Goal: Task Accomplishment & Management: Manage account settings

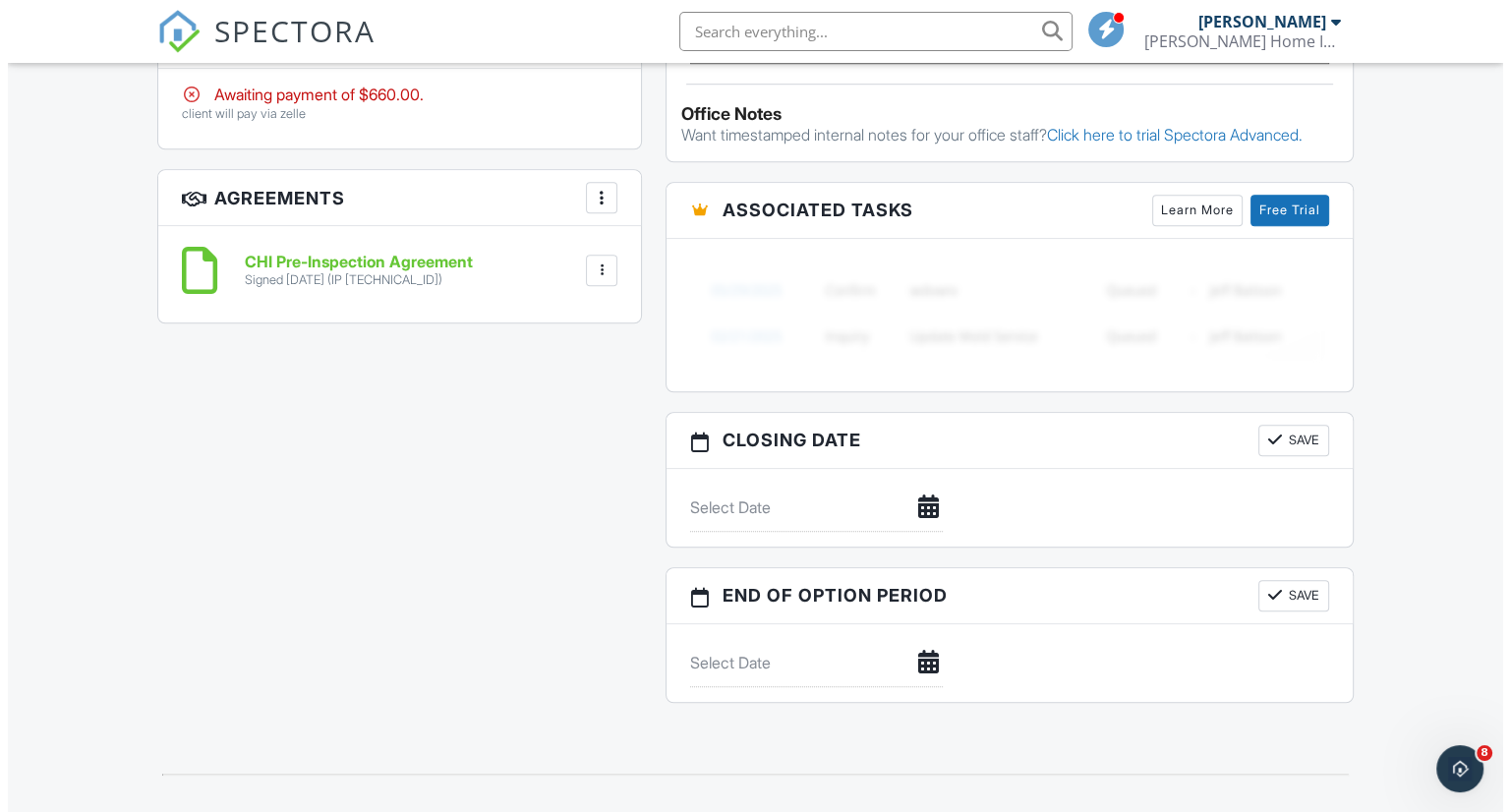
scroll to position [1454, 0]
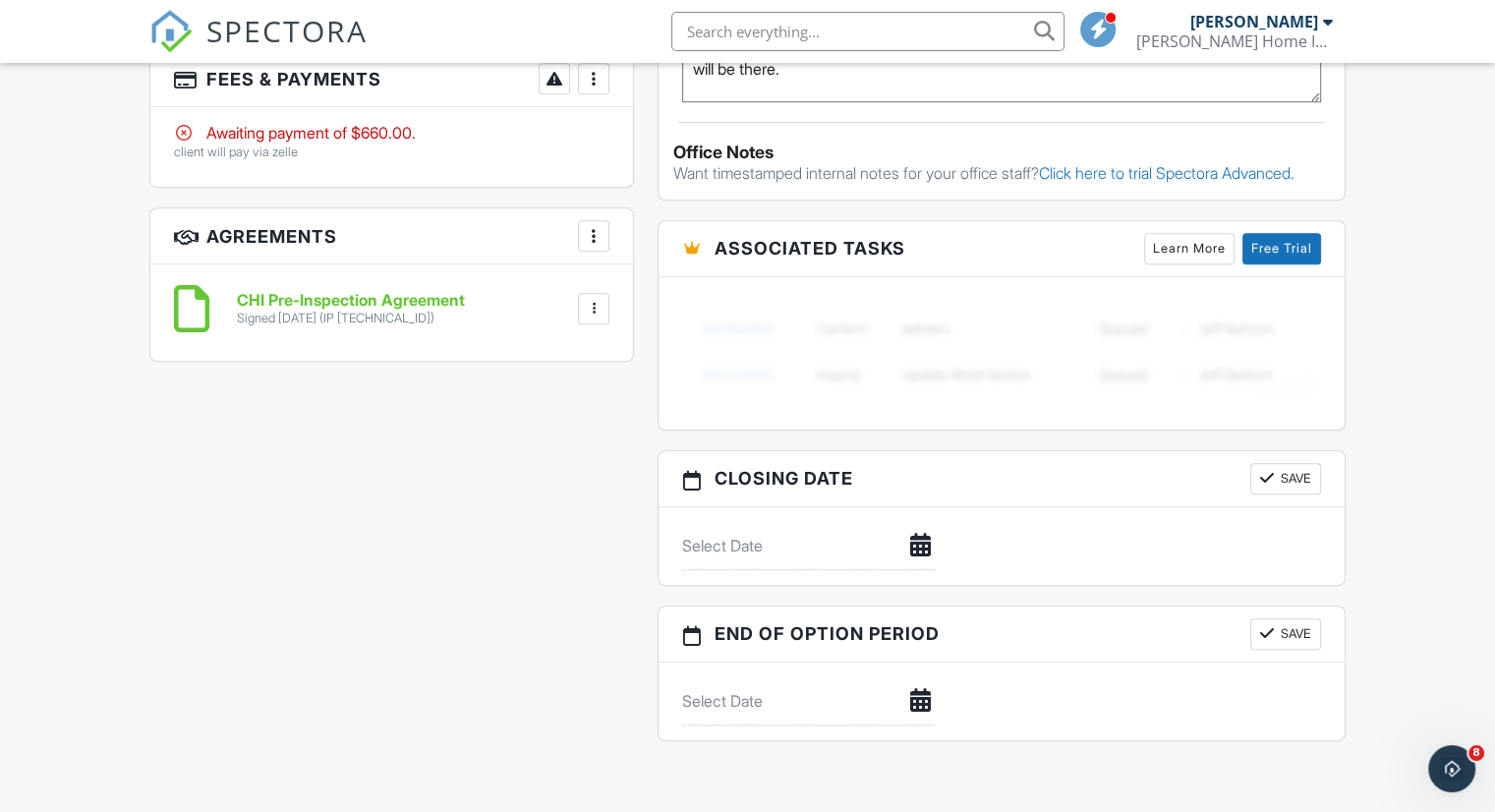
click at [519, 264] on h3 "Agreements More Add Agreement Edit Agreement Templates" at bounding box center [391, 236] width 483 height 56
click at [591, 89] on div at bounding box center [594, 79] width 20 height 20
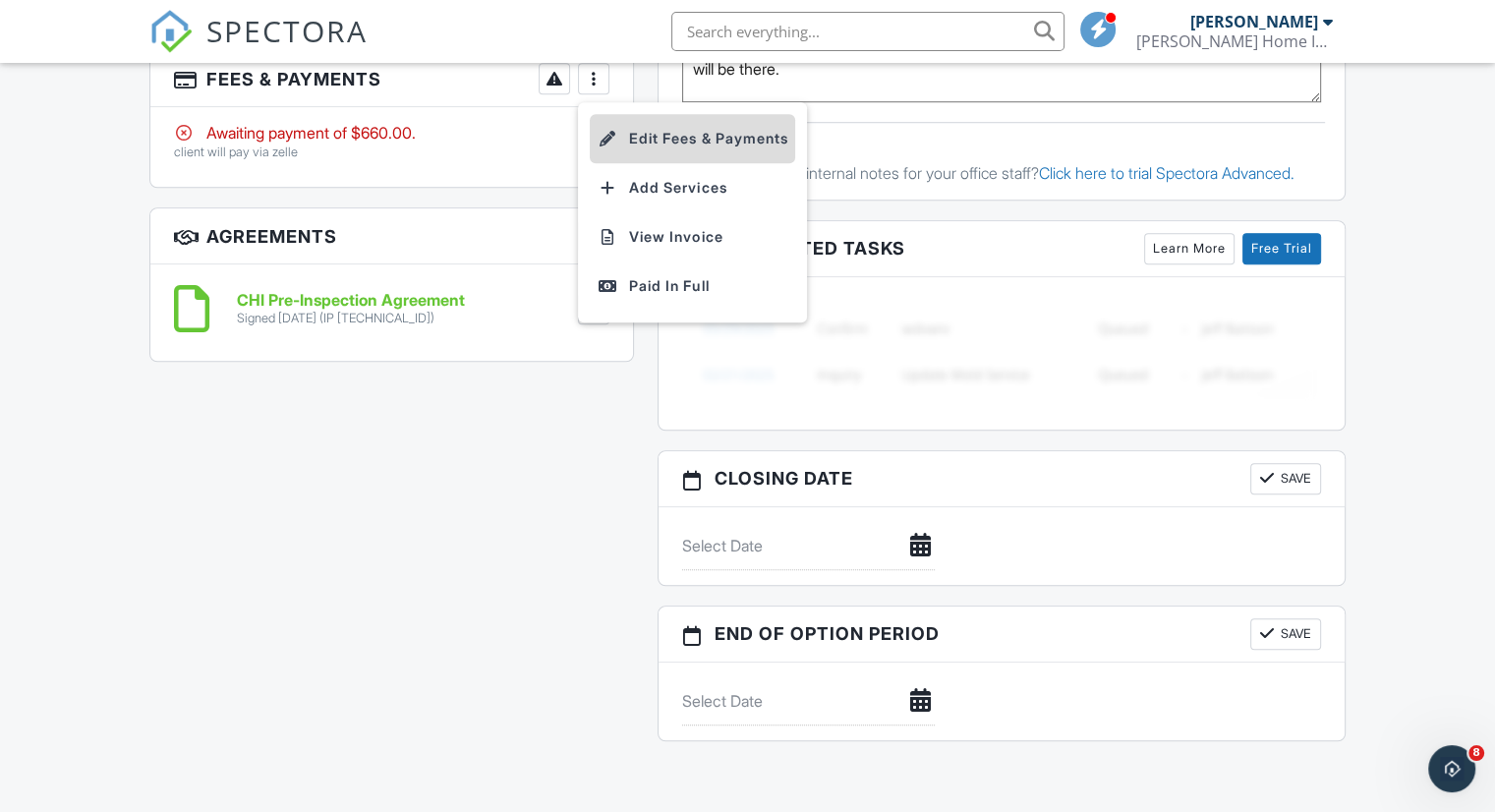
click at [640, 154] on li "Edit Fees & Payments" at bounding box center [693, 139] width 205 height 49
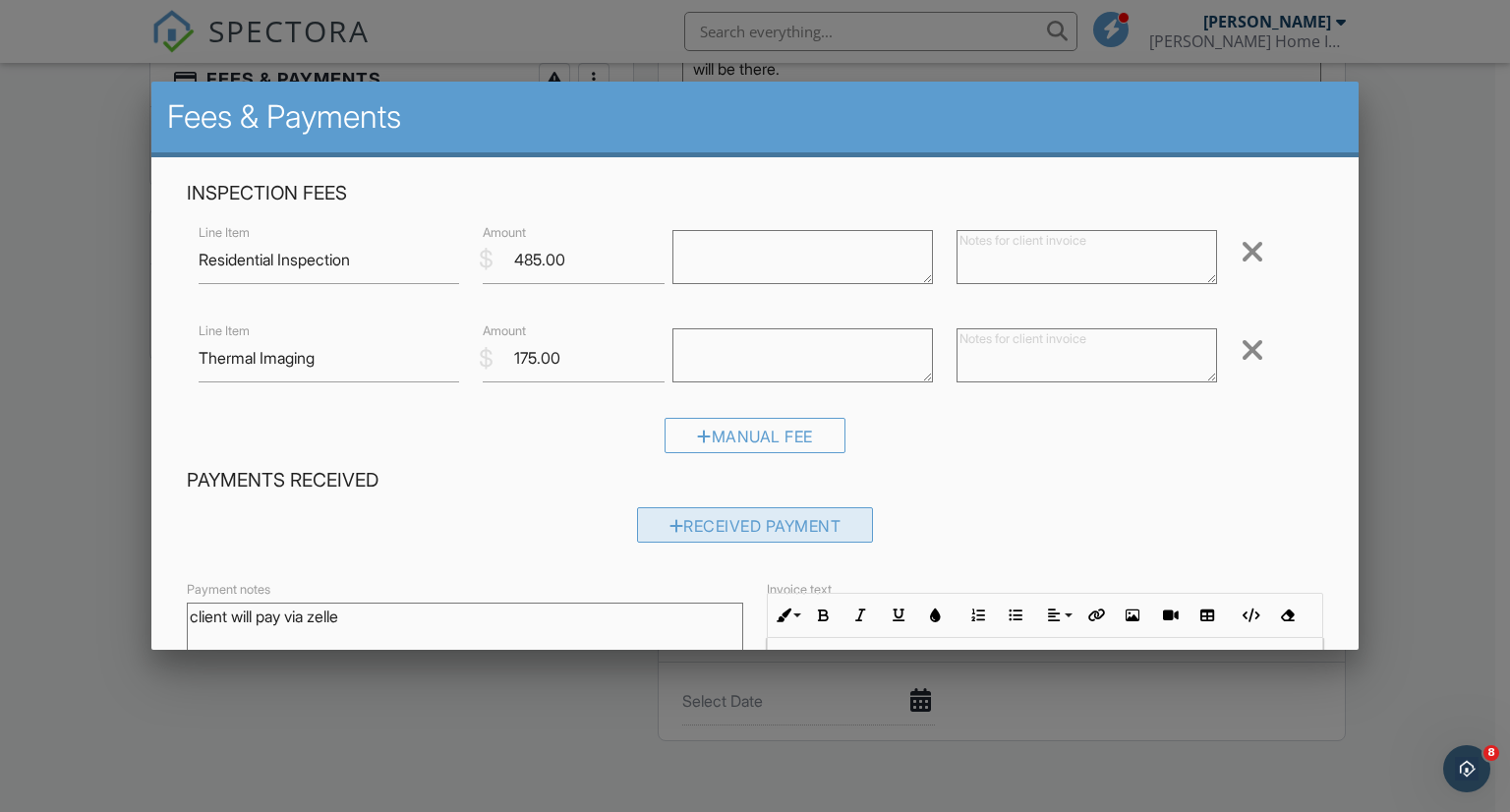
click at [749, 524] on div "Received Payment" at bounding box center [755, 525] width 237 height 36
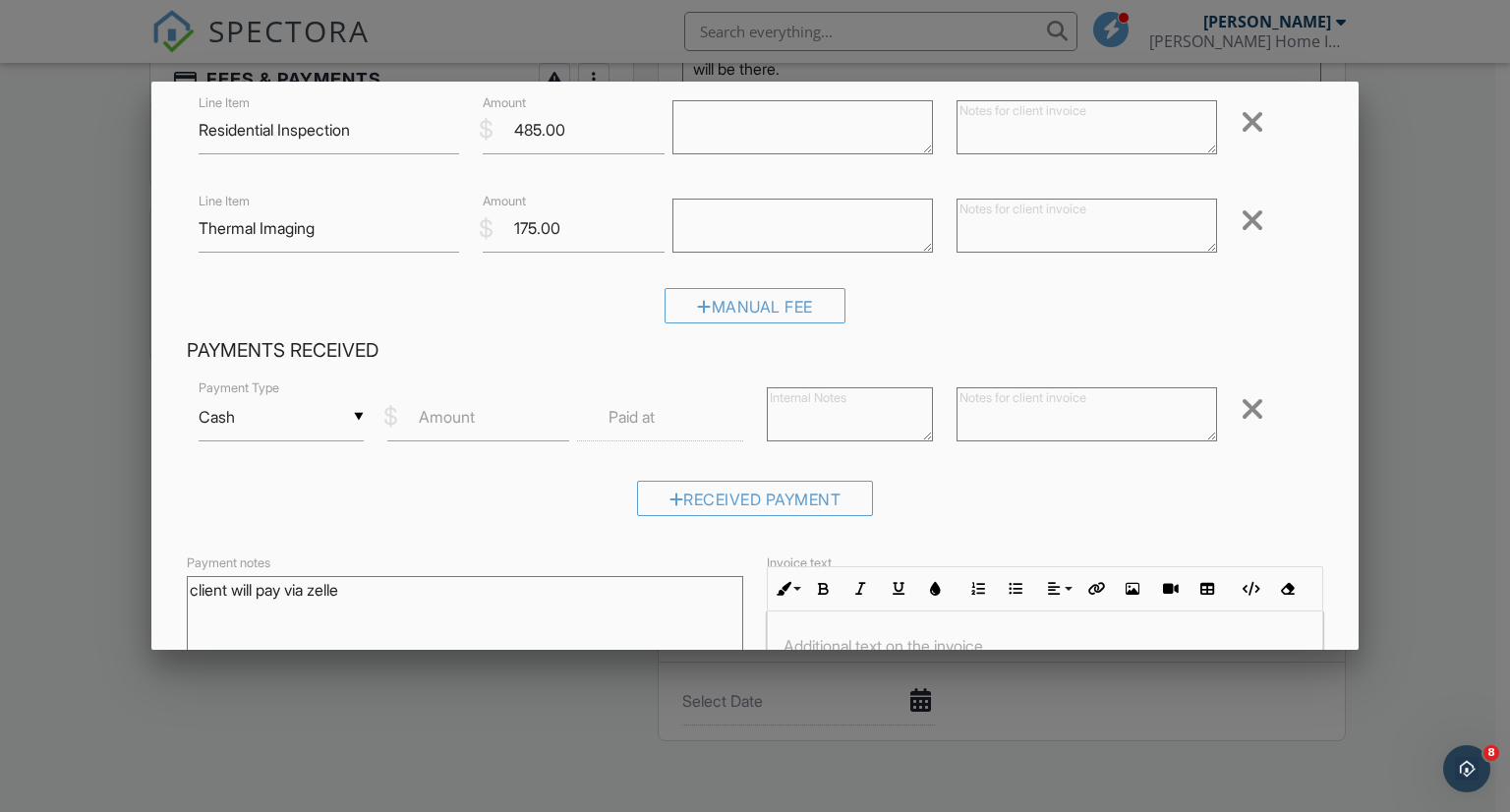
scroll to position [208, 0]
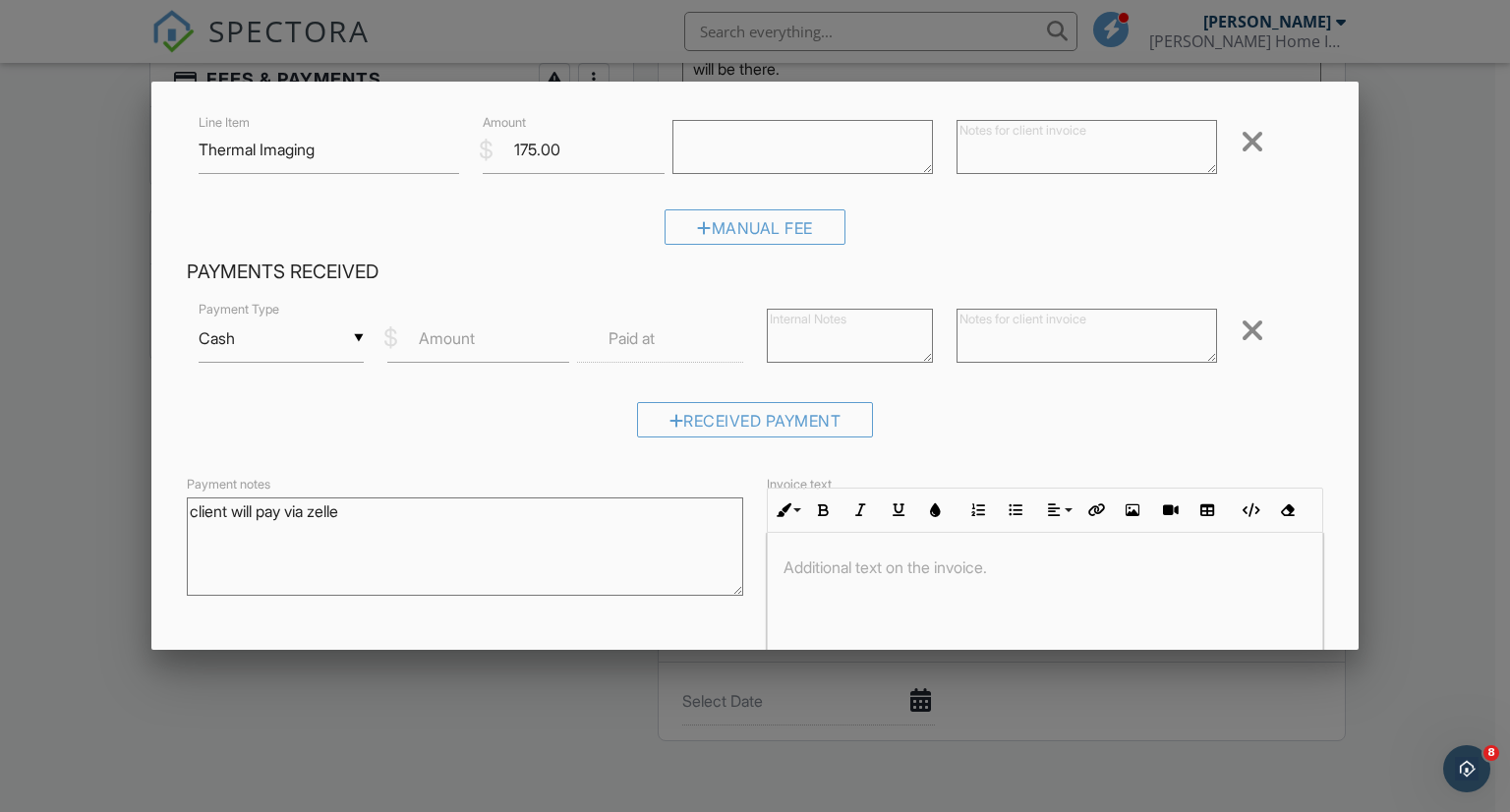
click at [333, 347] on div "▼ Cash Cash Check On-Site Card Other Cash Check On-Site Card Other" at bounding box center [281, 338] width 166 height 48
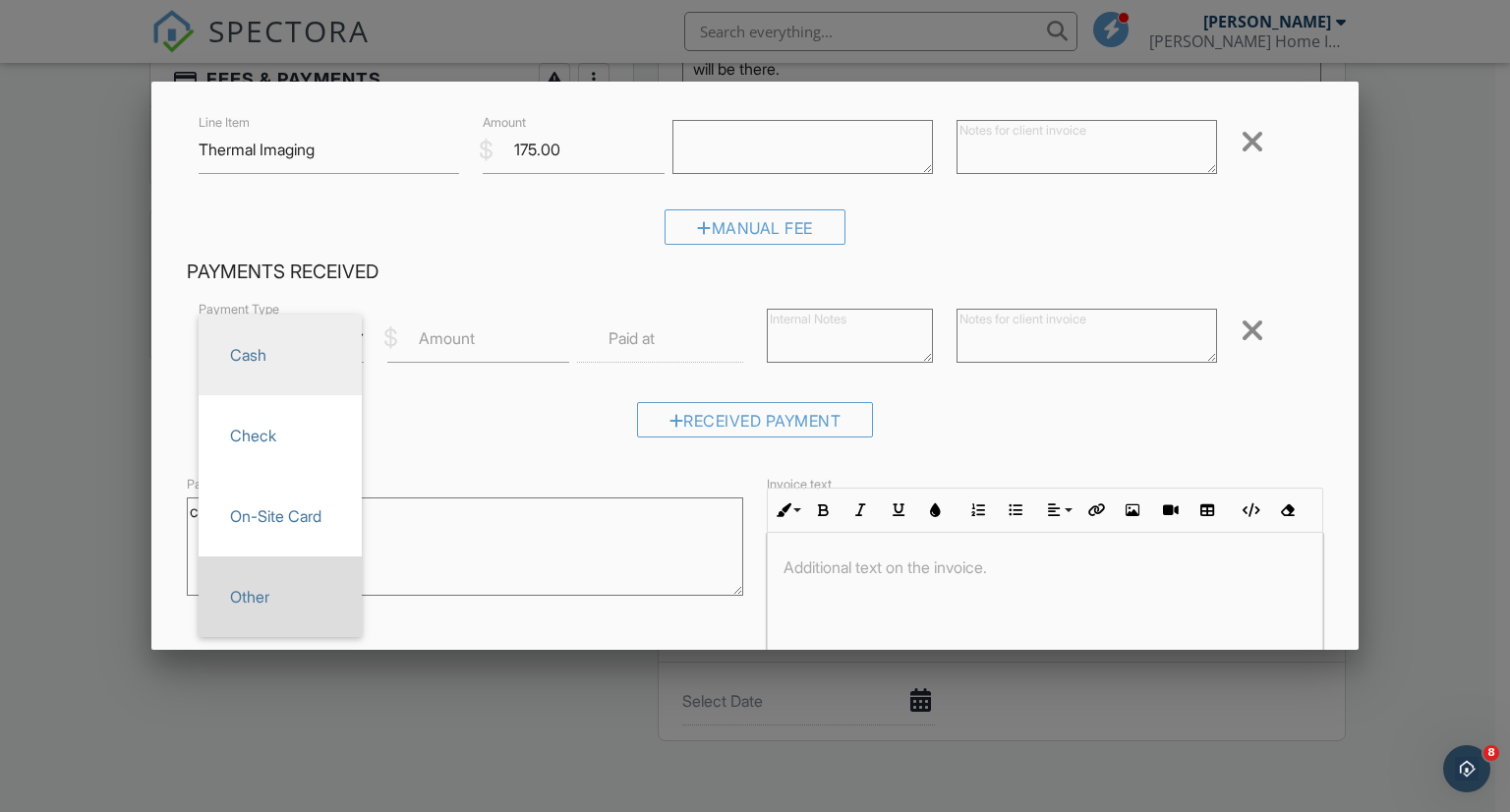
click at [295, 589] on span "Other" at bounding box center [279, 597] width 131 height 49
type input "Other"
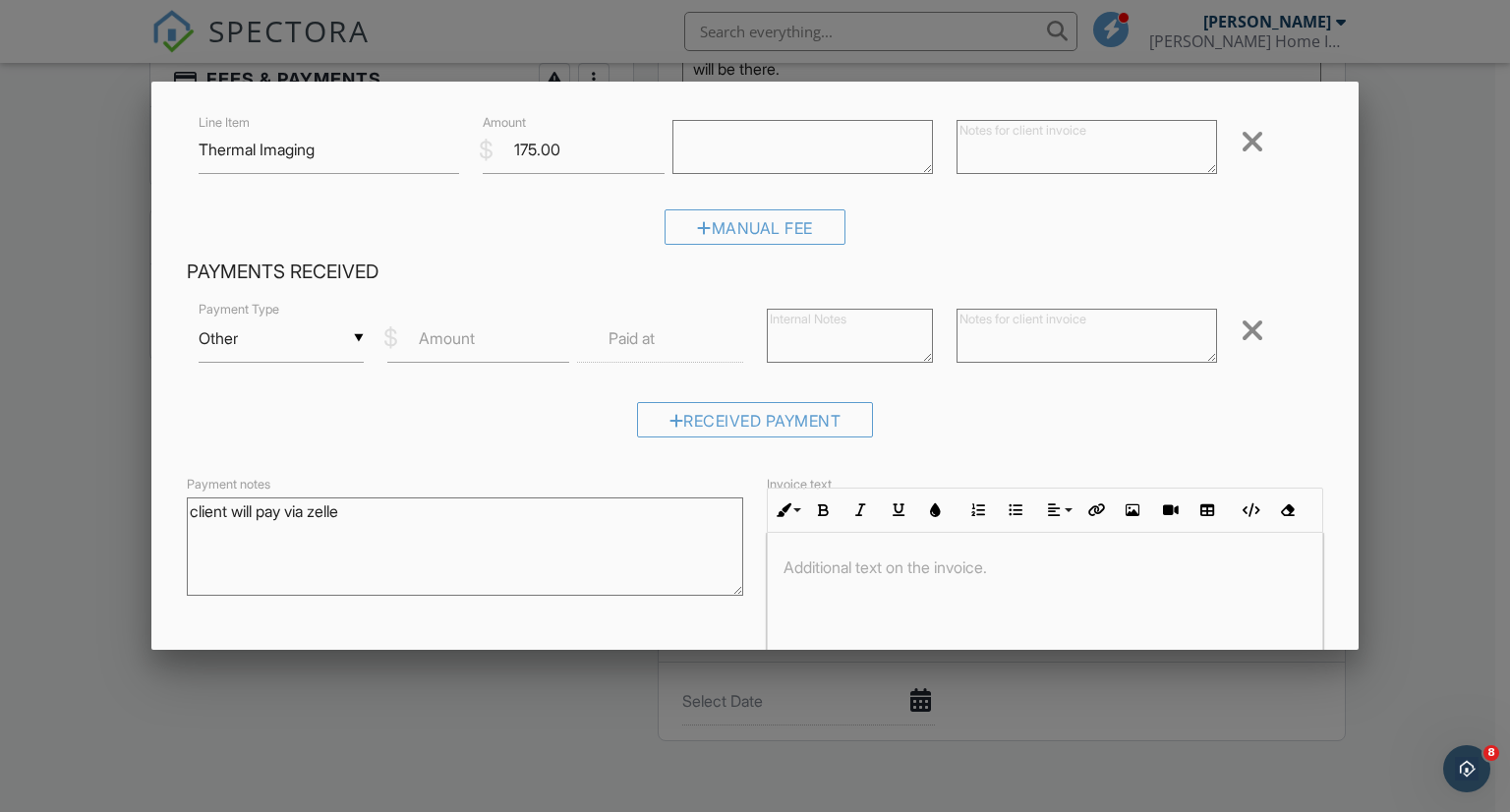
click at [420, 338] on label "Amount" at bounding box center [446, 338] width 56 height 22
click at [420, 338] on input "Amount" at bounding box center [478, 338] width 182 height 48
type input "660.00"
click at [628, 354] on input "text" at bounding box center [660, 338] width 166 height 48
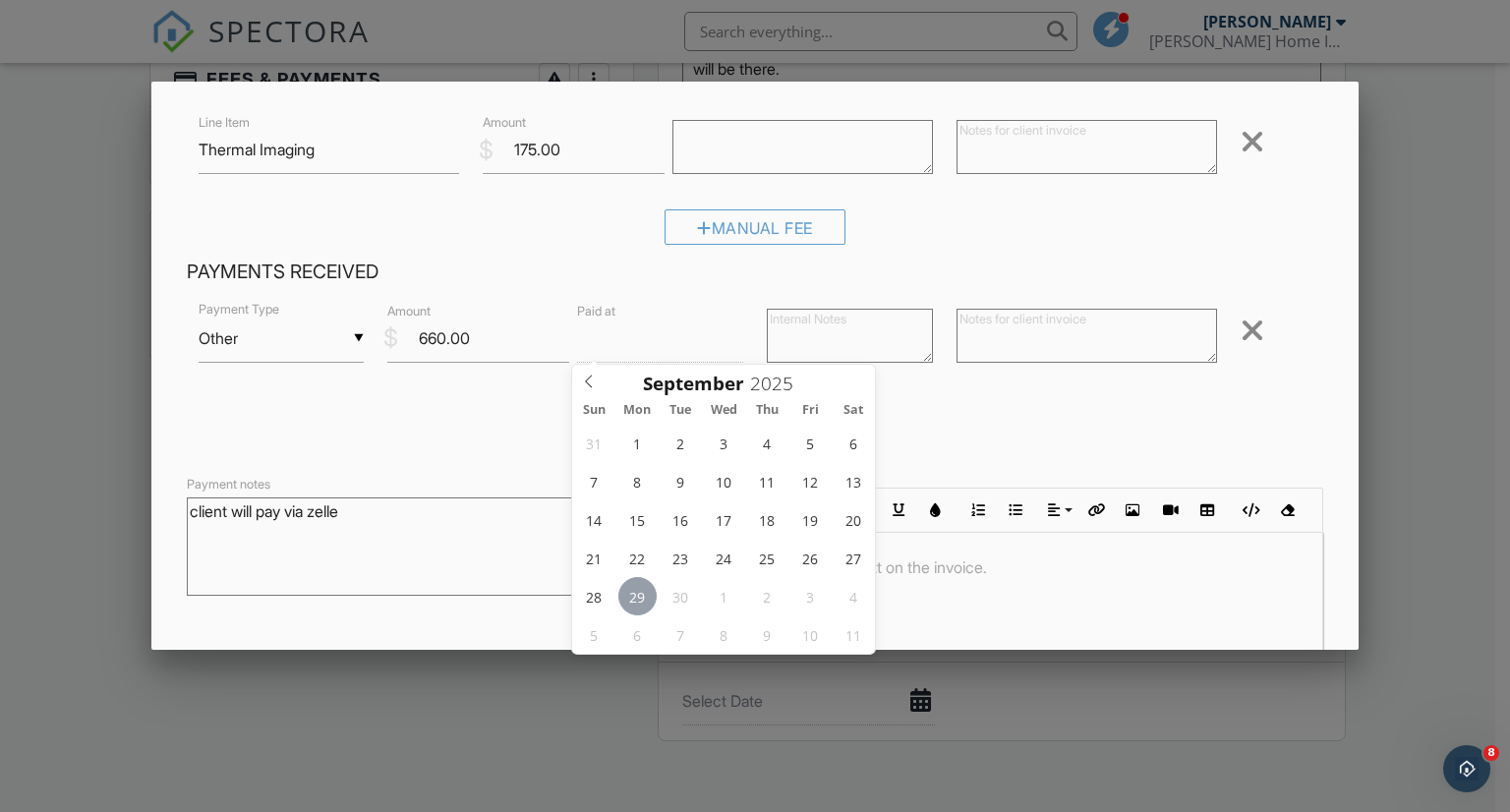
type input "10"
type input "[DATE] 10:00 AM"
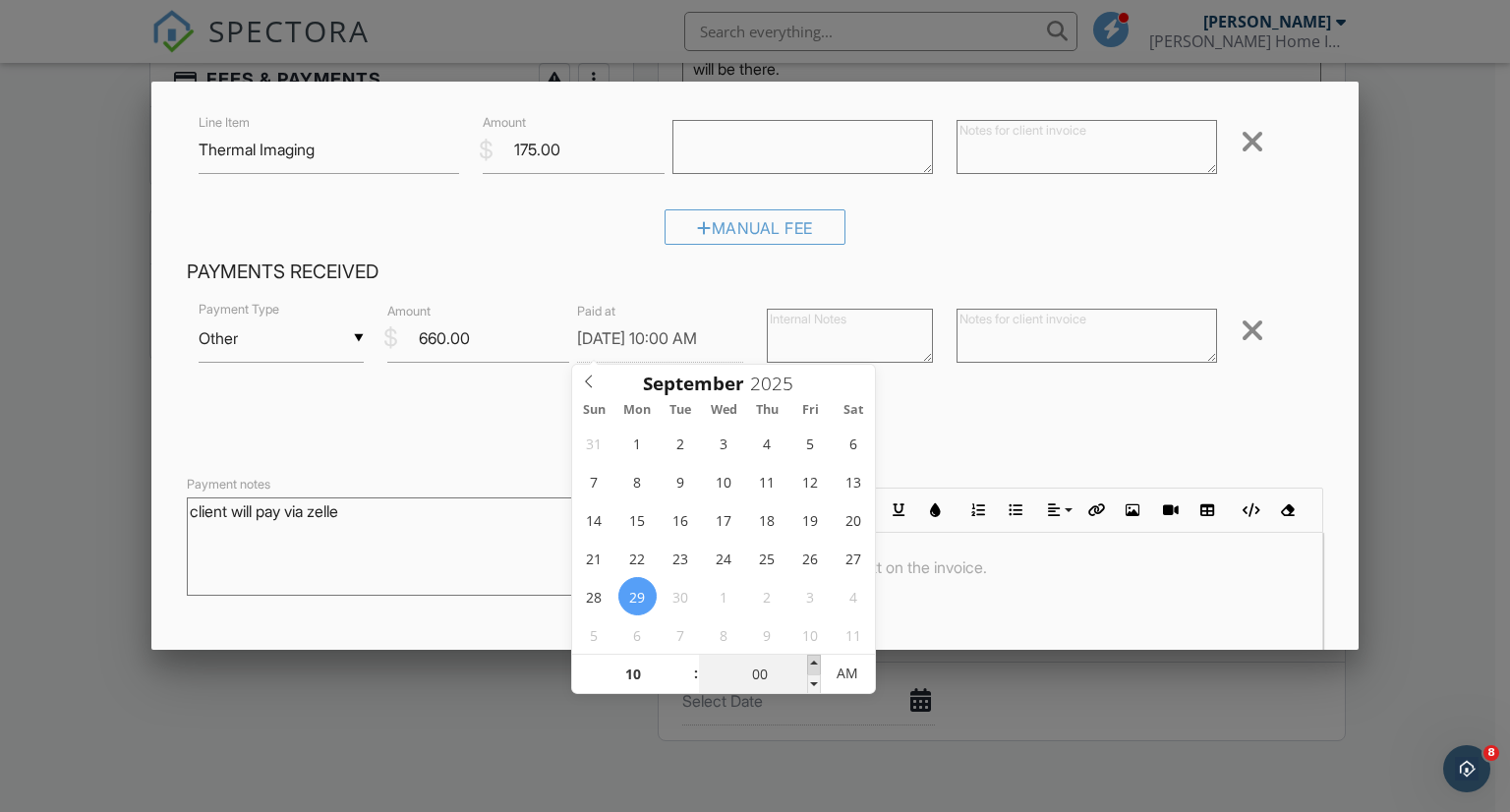
type input "05"
type input "[DATE] 10:05 AM"
click at [814, 659] on span at bounding box center [814, 664] width 14 height 20
click at [473, 437] on div "Received Payment" at bounding box center [755, 426] width 1137 height 50
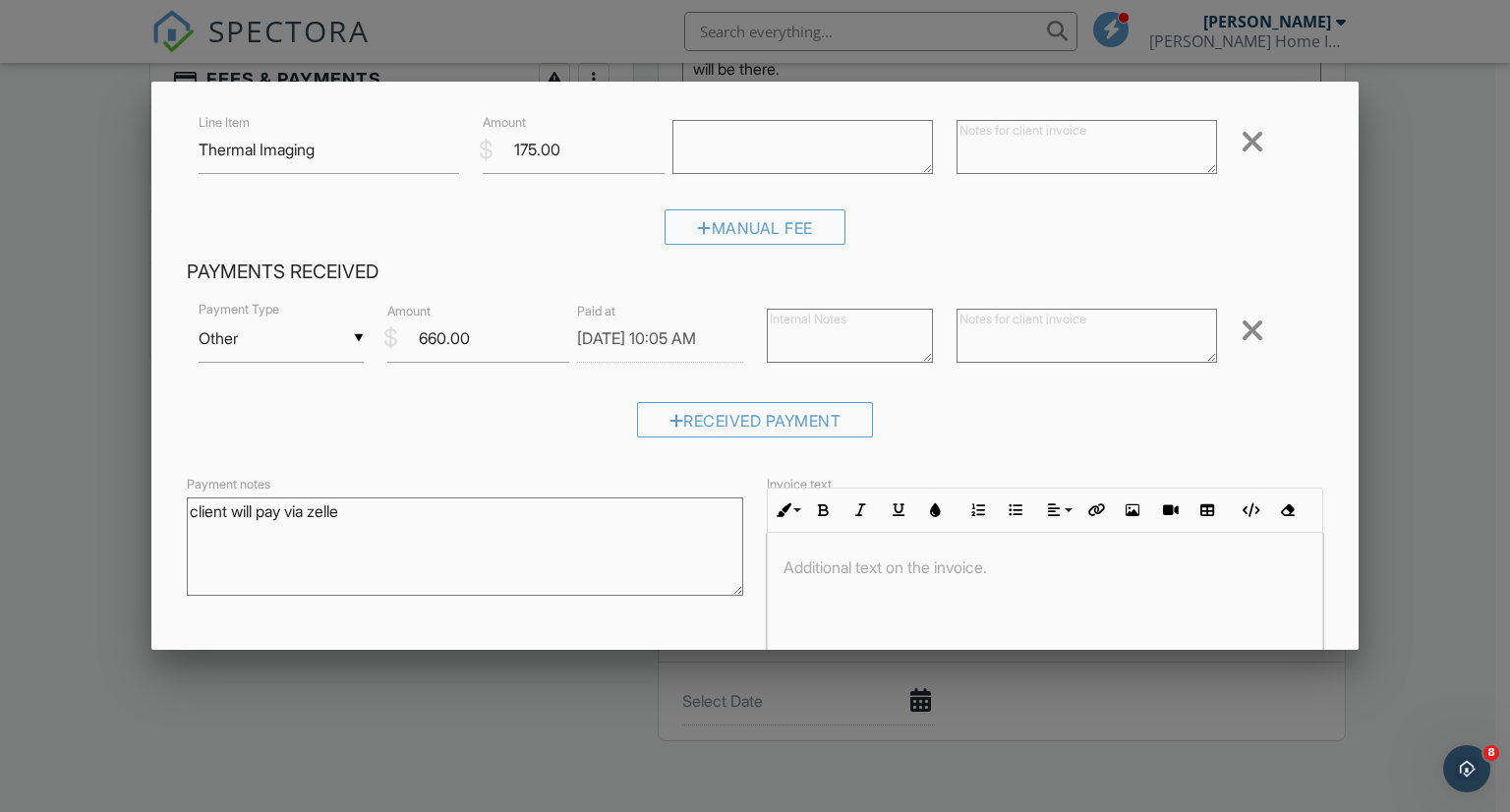
click at [963, 322] on textarea at bounding box center [1087, 335] width 261 height 54
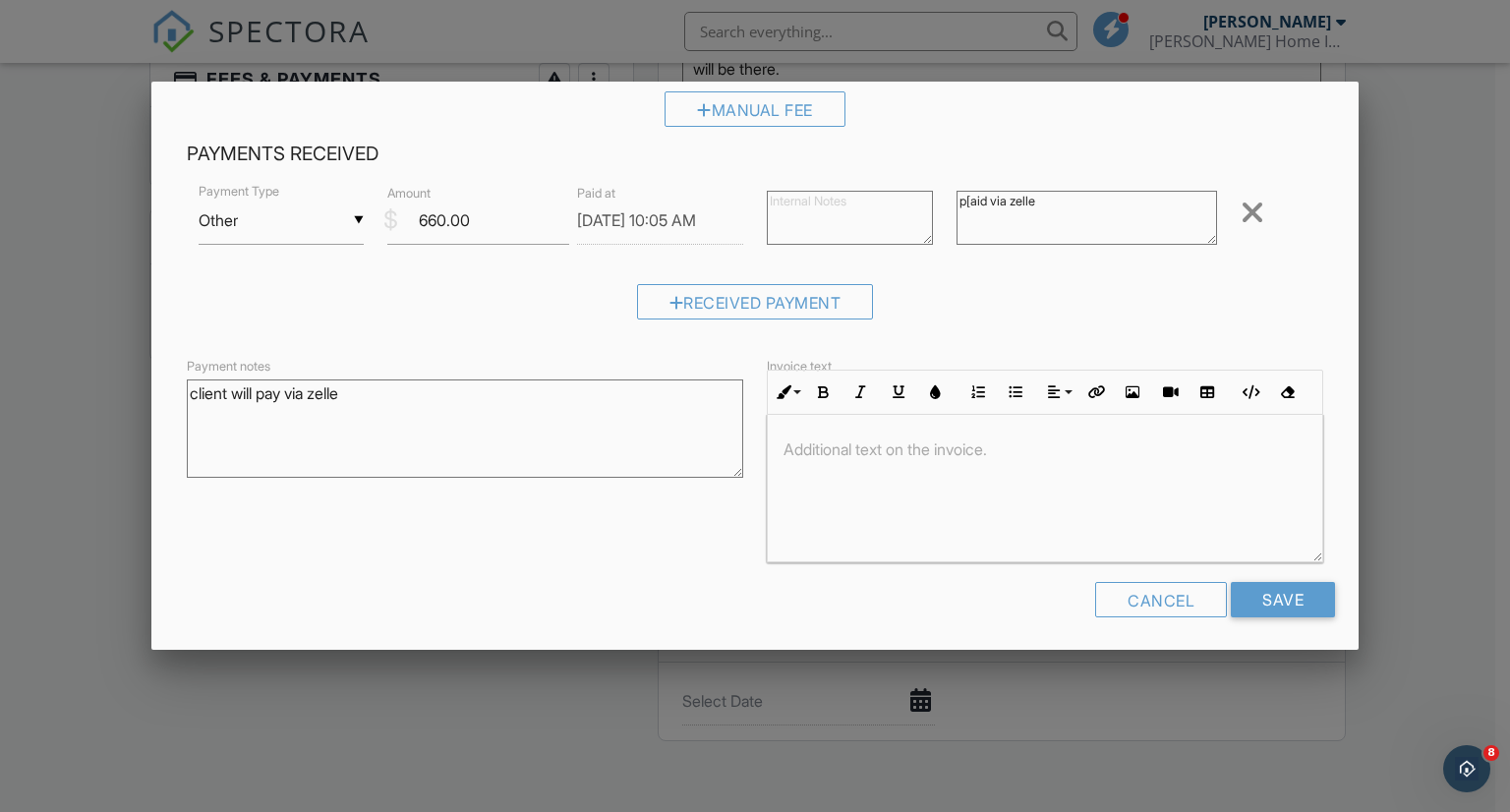
scroll to position [332, 0]
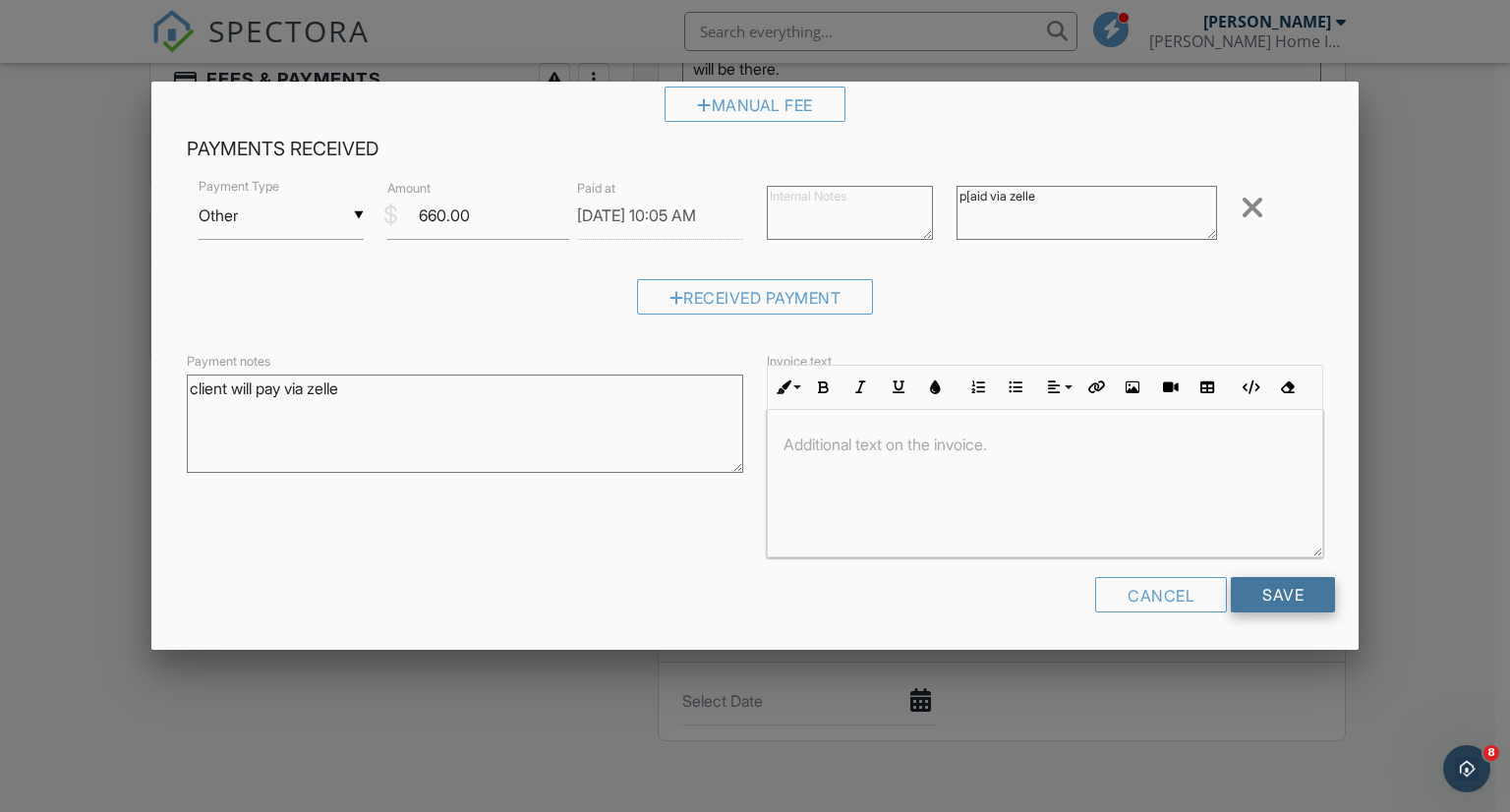
type textarea "p[aid via zelle"
click at [1258, 588] on input "Save" at bounding box center [1283, 595] width 105 height 36
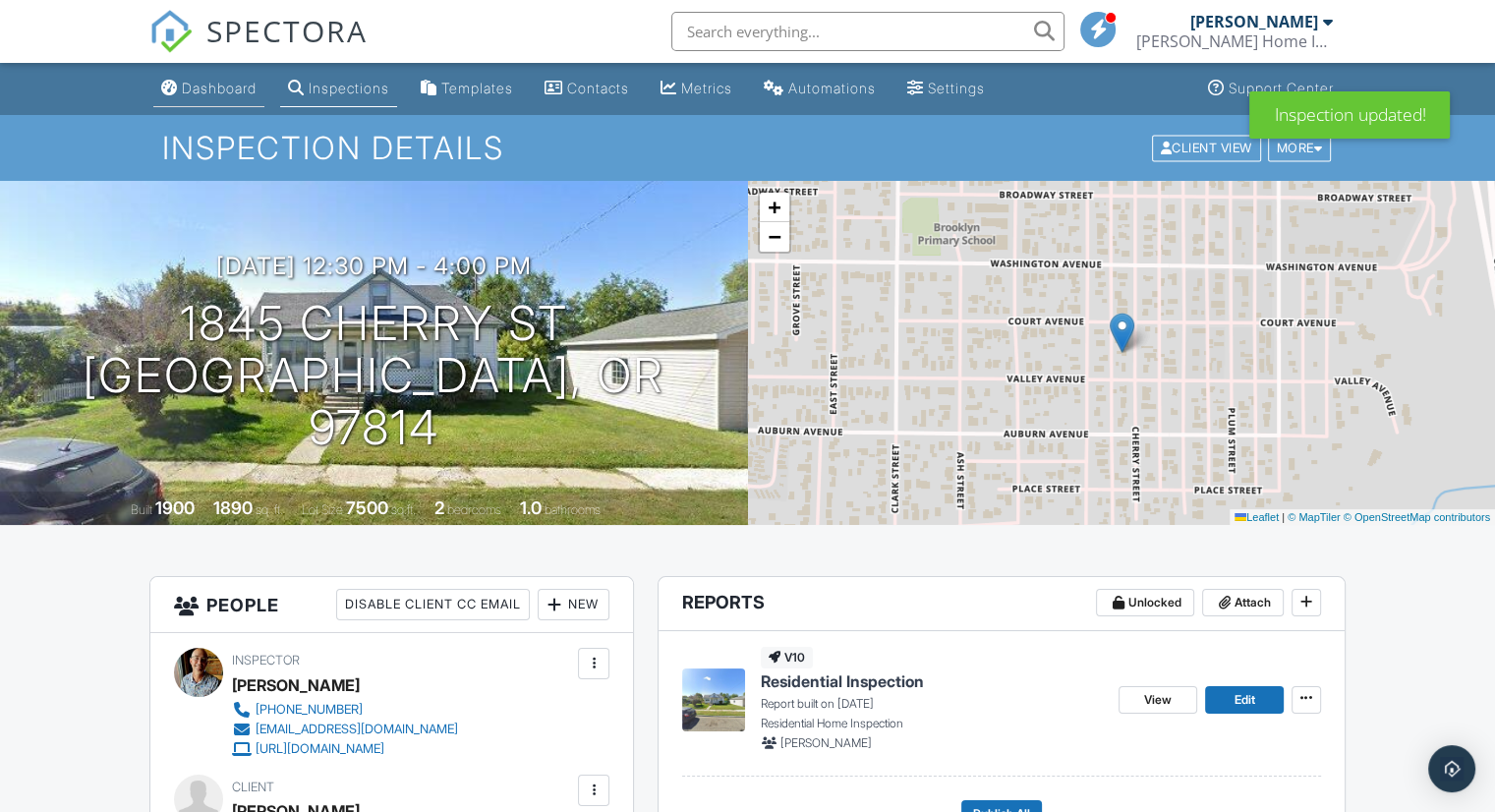
click at [227, 88] on div "Dashboard" at bounding box center [219, 88] width 75 height 17
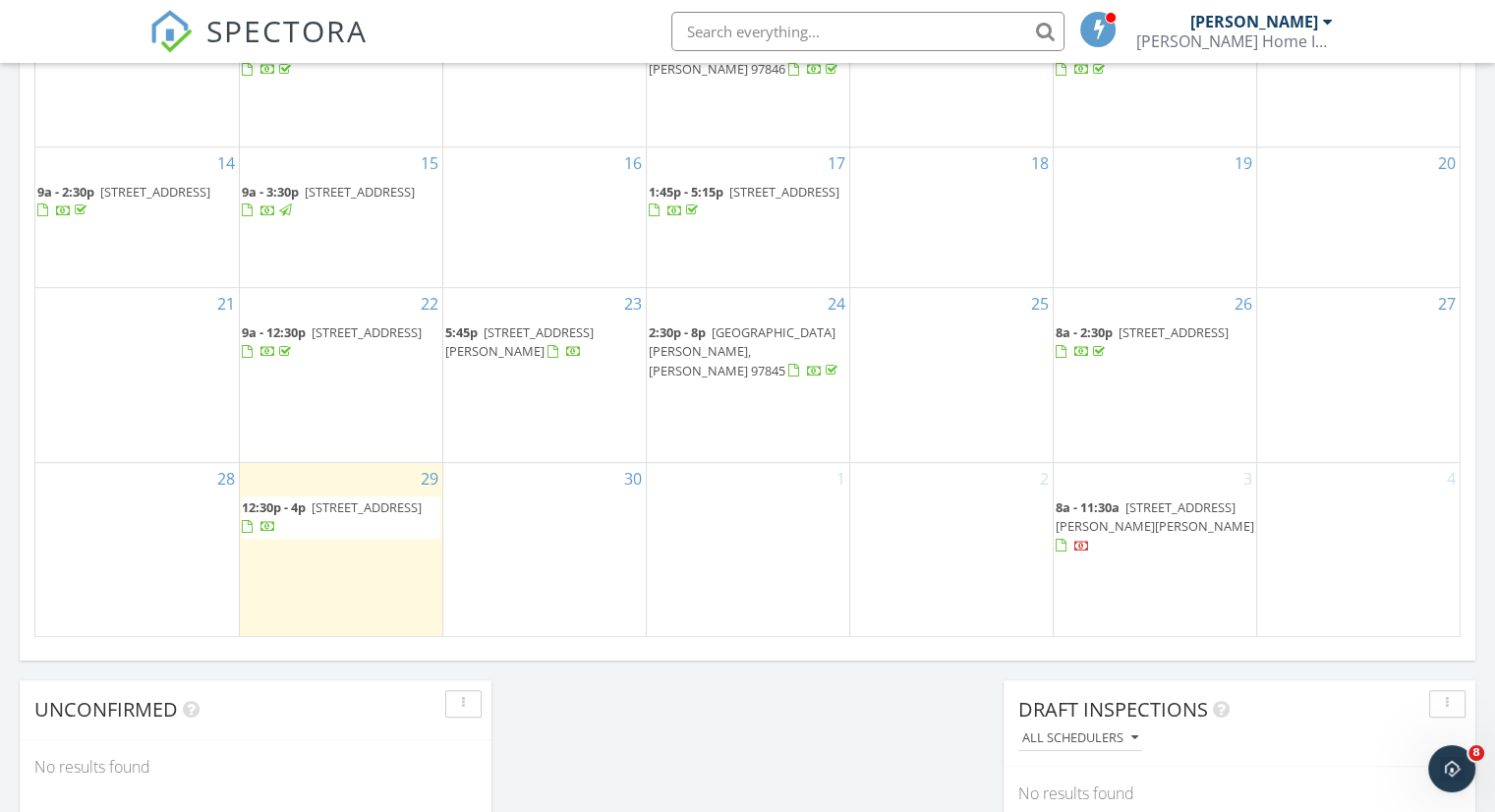
scroll to position [1179, 0]
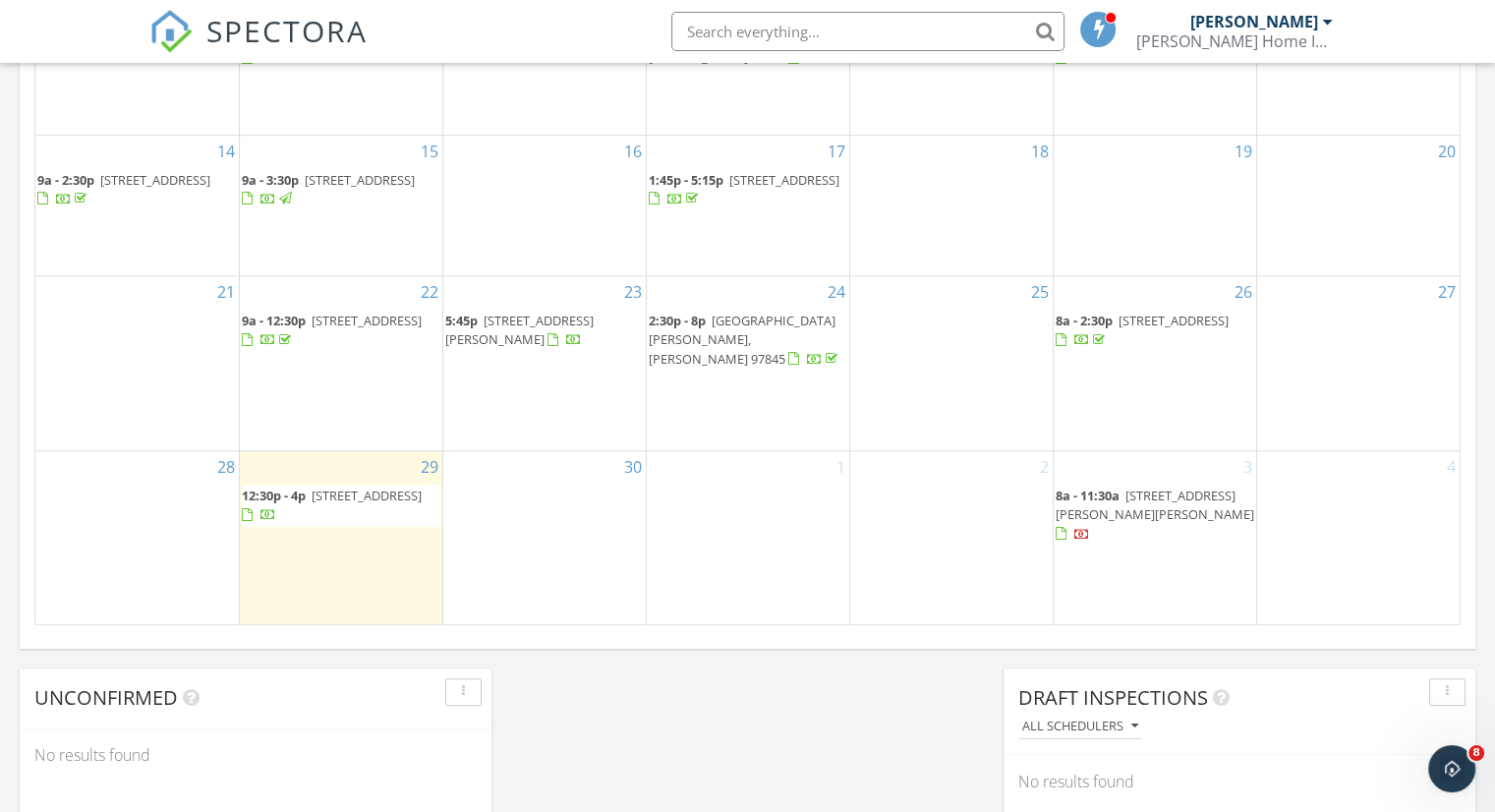
click at [1000, 29] on input "text" at bounding box center [867, 32] width 393 height 39
